Goal: Answer question/provide support

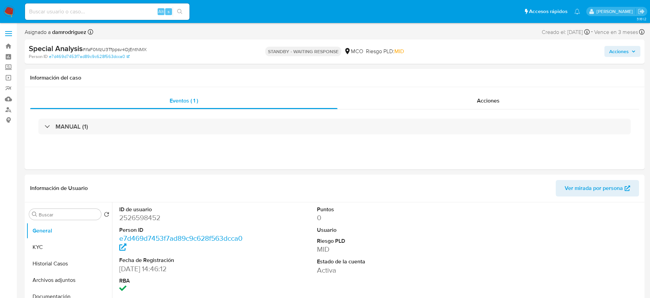
select select "10"
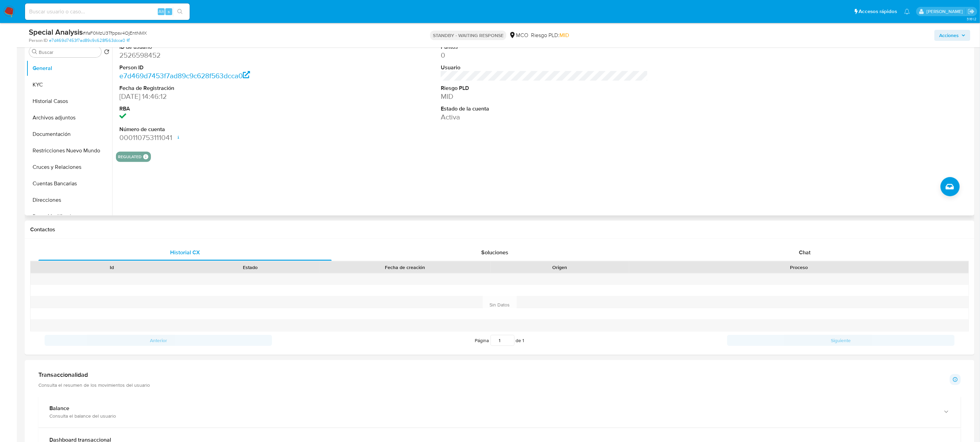
scroll to position [154, 0]
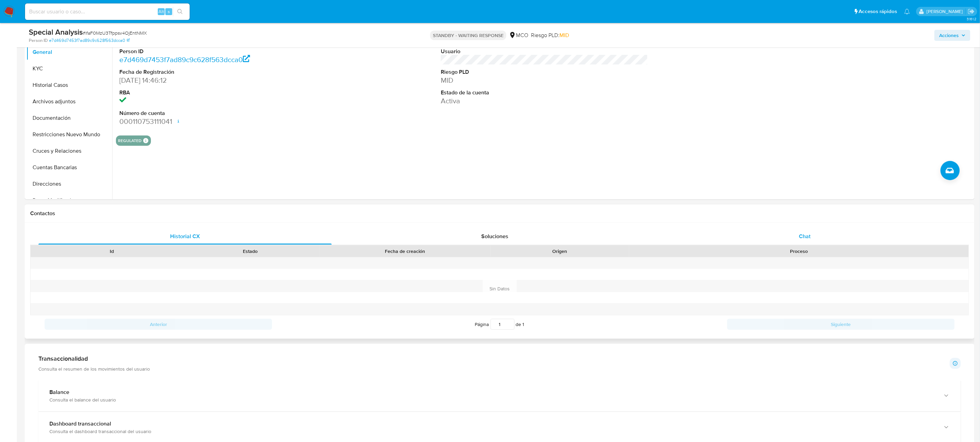
click at [650, 237] on span "Chat" at bounding box center [805, 236] width 12 height 8
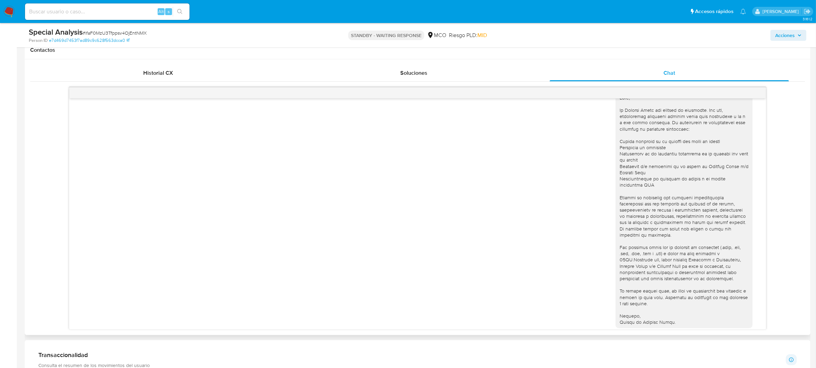
scroll to position [21, 0]
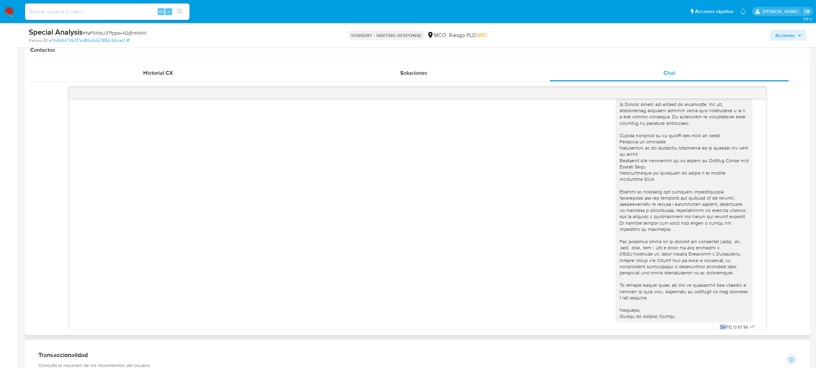
drag, startPoint x: 703, startPoint y: 320, endPoint x: 712, endPoint y: 319, distance: 9.3
click at [650, 298] on div "[DATE] 13:57:56" at bounding box center [687, 206] width 142 height 251
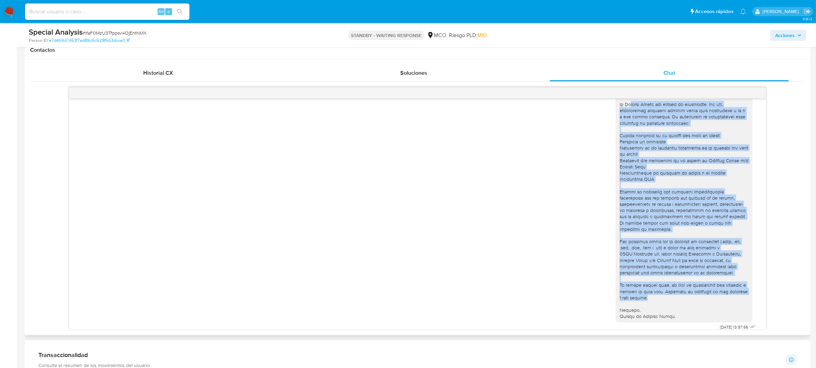
drag, startPoint x: 693, startPoint y: 290, endPoint x: 626, endPoint y: 107, distance: 194.5
click at [626, 107] on div at bounding box center [684, 204] width 129 height 231
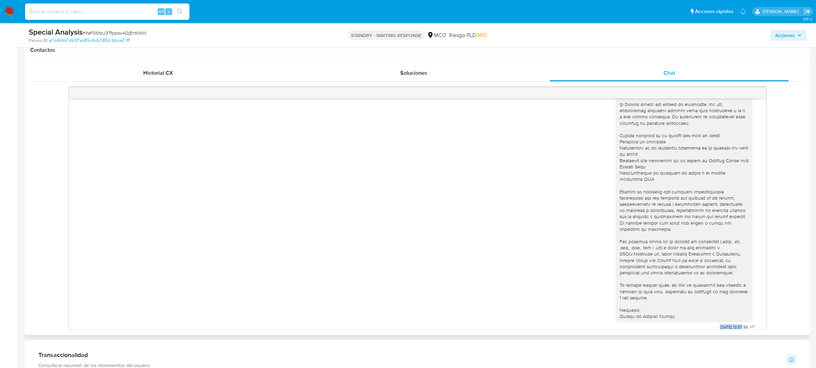
drag, startPoint x: 703, startPoint y: 321, endPoint x: 729, endPoint y: 322, distance: 26.1
click at [650, 298] on div "[DATE] 13:57:56" at bounding box center [687, 206] width 142 height 251
click at [650, 298] on span "[DATE] 13:57:56" at bounding box center [734, 326] width 28 height 5
drag, startPoint x: 750, startPoint y: 321, endPoint x: 742, endPoint y: 321, distance: 7.2
click at [650, 298] on div at bounding box center [754, 327] width 8 height 10
